Goal: Transaction & Acquisition: Obtain resource

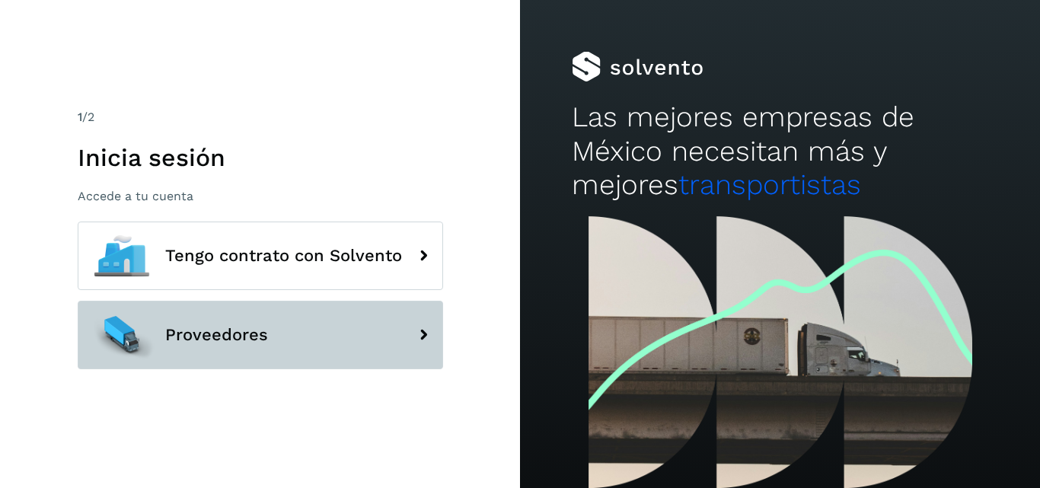
click at [276, 334] on button "Proveedores" at bounding box center [260, 335] width 365 height 69
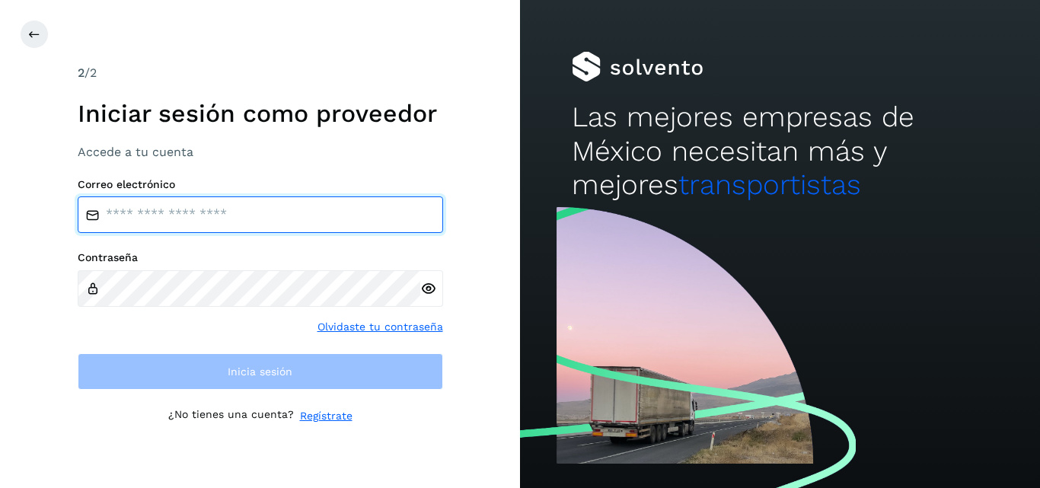
click at [251, 209] on input "email" at bounding box center [260, 214] width 365 height 37
type input "**********"
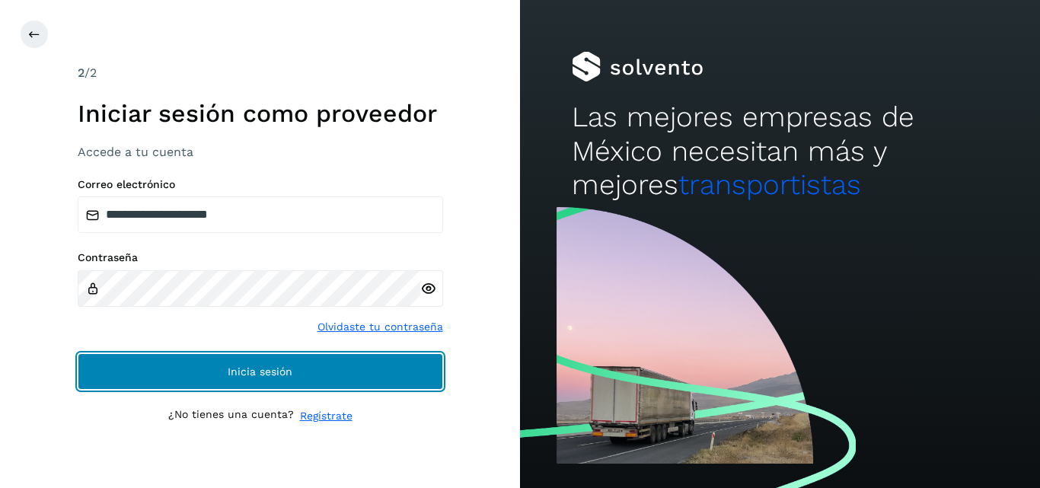
click at [78, 353] on button "Inicia sesión" at bounding box center [260, 371] width 365 height 37
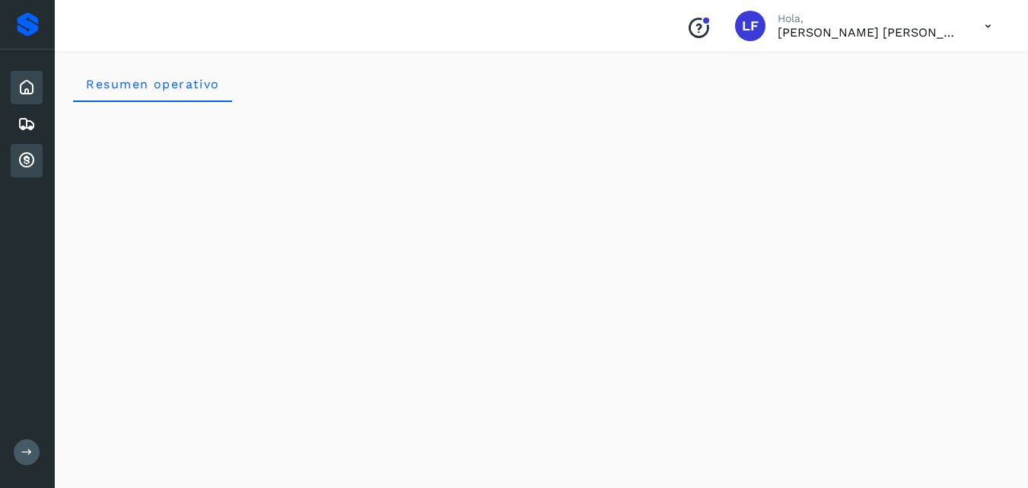
click at [25, 157] on icon at bounding box center [27, 160] width 18 height 18
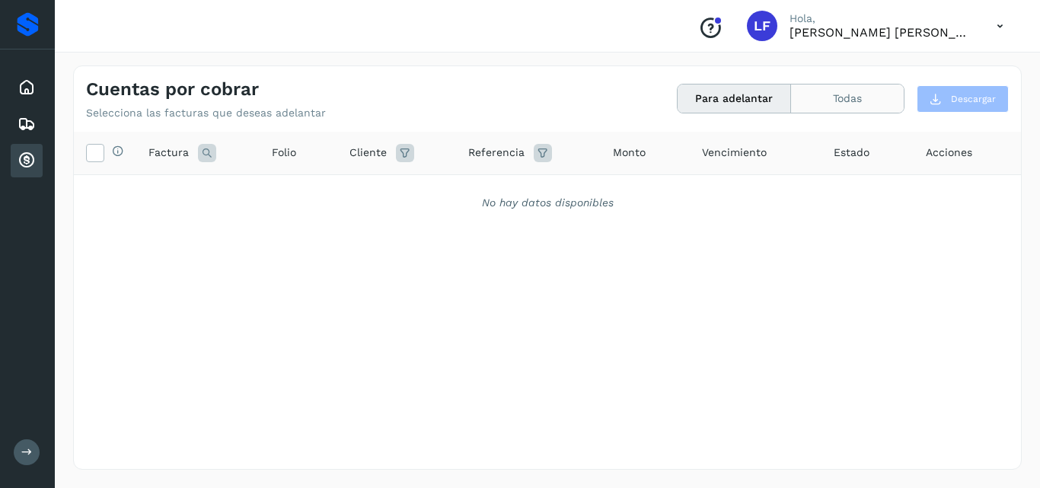
click at [830, 97] on button "Todas" at bounding box center [847, 99] width 113 height 28
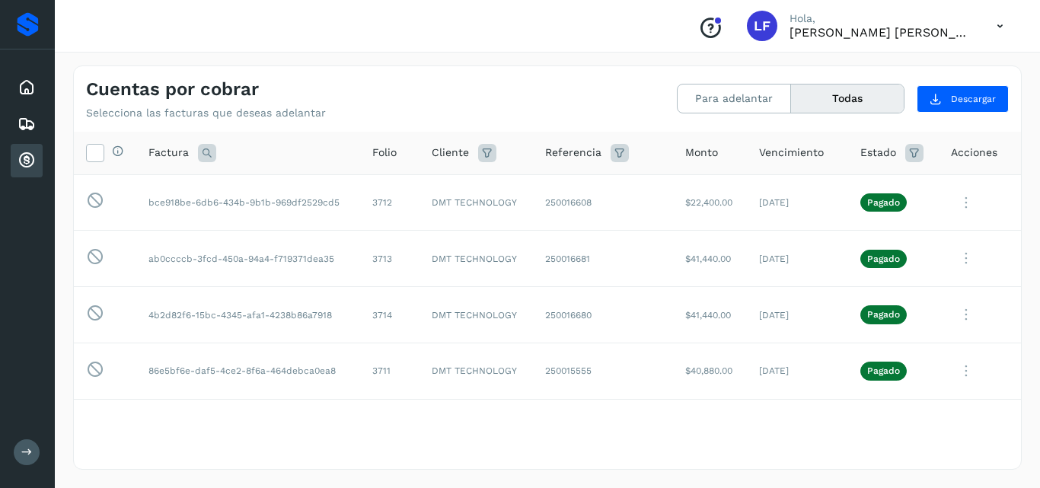
click at [833, 91] on button "Todas" at bounding box center [847, 99] width 113 height 28
click at [818, 94] on button "Todas" at bounding box center [847, 99] width 113 height 28
click at [713, 98] on button "Para adelantar" at bounding box center [734, 99] width 113 height 28
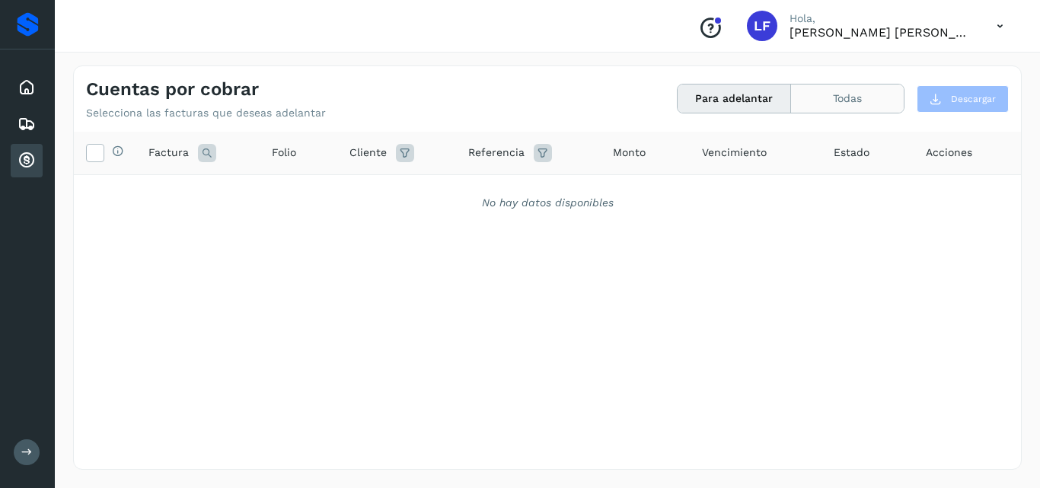
click at [831, 91] on button "Todas" at bounding box center [847, 99] width 113 height 28
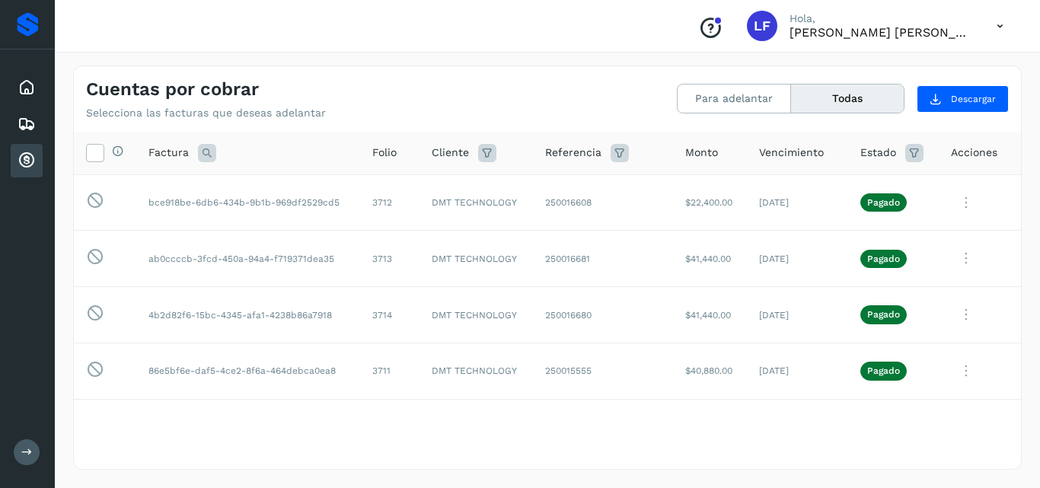
click at [847, 103] on button "Todas" at bounding box center [847, 99] width 113 height 28
click at [24, 160] on icon at bounding box center [27, 160] width 18 height 18
click at [827, 104] on button "Todas" at bounding box center [847, 99] width 113 height 28
click at [820, 100] on button "Todas" at bounding box center [847, 99] width 113 height 28
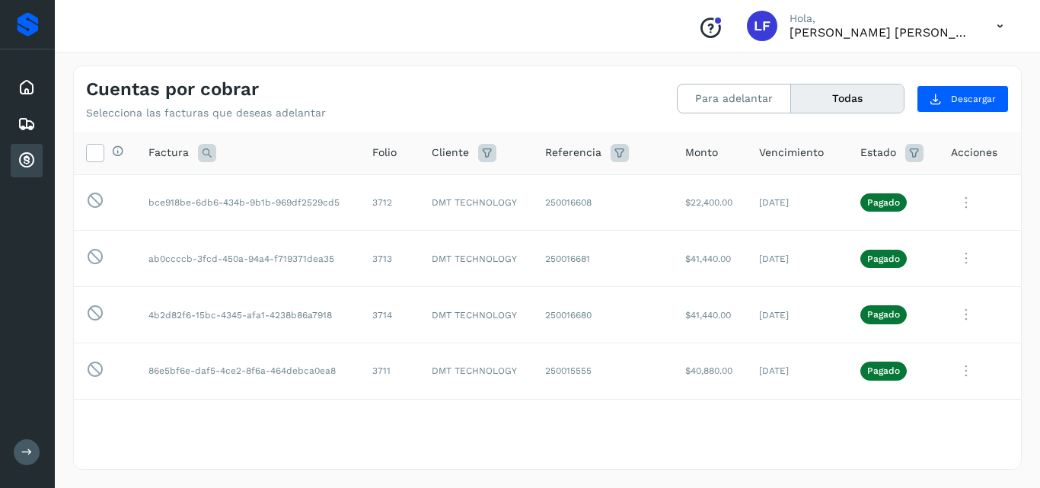
click at [820, 100] on button "Todas" at bounding box center [847, 99] width 113 height 28
click at [858, 94] on button "Todas" at bounding box center [847, 99] width 113 height 28
click at [834, 100] on button "Todas" at bounding box center [847, 99] width 113 height 28
click at [824, 93] on button "Todas" at bounding box center [847, 99] width 113 height 28
click at [841, 97] on button "Todas" at bounding box center [847, 99] width 113 height 28
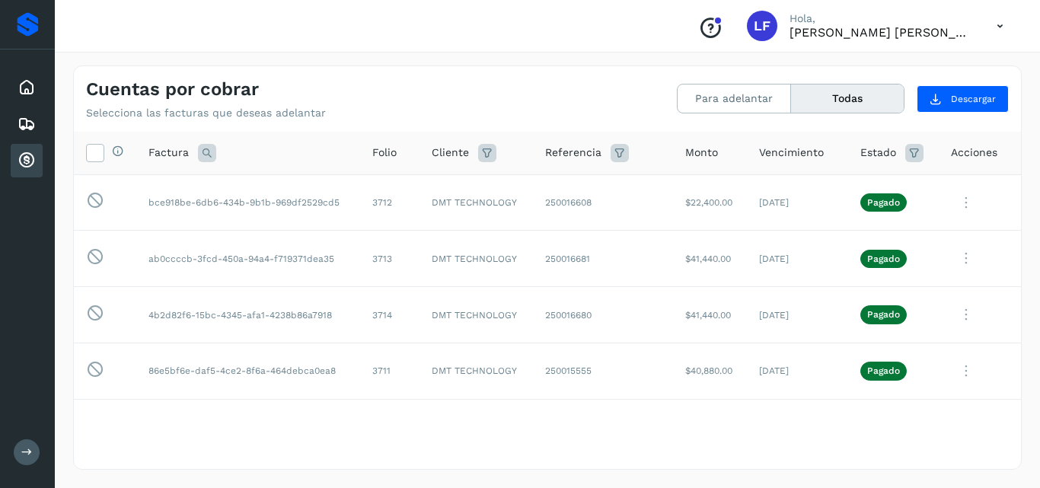
click at [822, 104] on button "Todas" at bounding box center [847, 99] width 113 height 28
click at [837, 104] on button "Todas" at bounding box center [847, 99] width 113 height 28
click at [837, 100] on button "Todas" at bounding box center [847, 99] width 113 height 28
click at [834, 85] on button "Todas" at bounding box center [847, 99] width 113 height 28
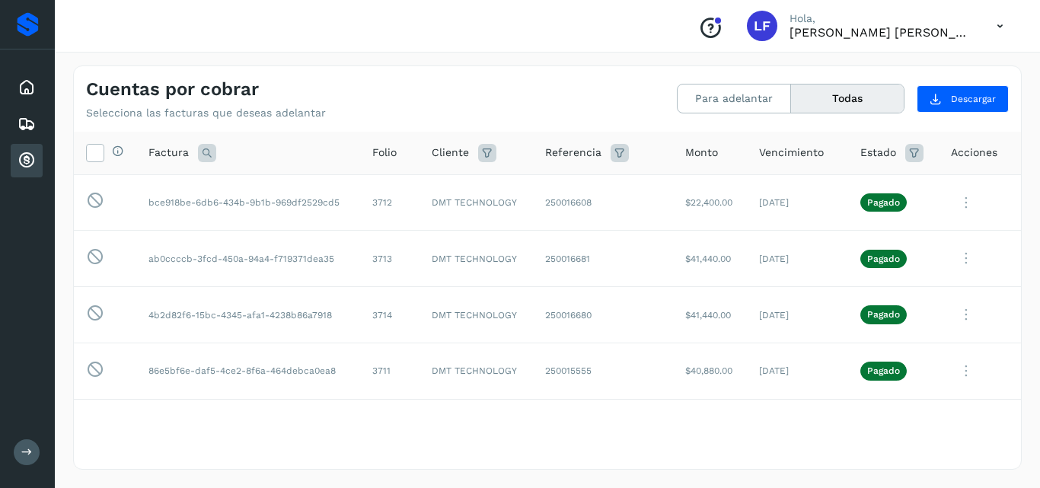
click at [834, 85] on button "Todas" at bounding box center [847, 99] width 113 height 28
click at [829, 100] on button "Todas" at bounding box center [847, 99] width 113 height 28
click at [847, 93] on button "Todas" at bounding box center [847, 99] width 113 height 28
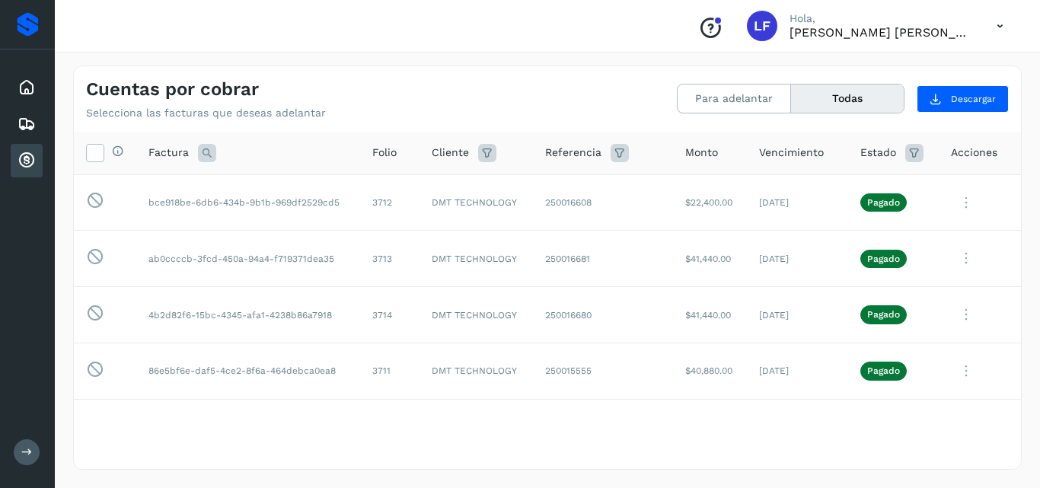
click at [847, 93] on button "Todas" at bounding box center [847, 99] width 113 height 28
click at [842, 94] on button "Todas" at bounding box center [847, 99] width 113 height 28
click at [825, 100] on button "Todas" at bounding box center [847, 99] width 113 height 28
click at [831, 95] on button "Todas" at bounding box center [847, 99] width 113 height 28
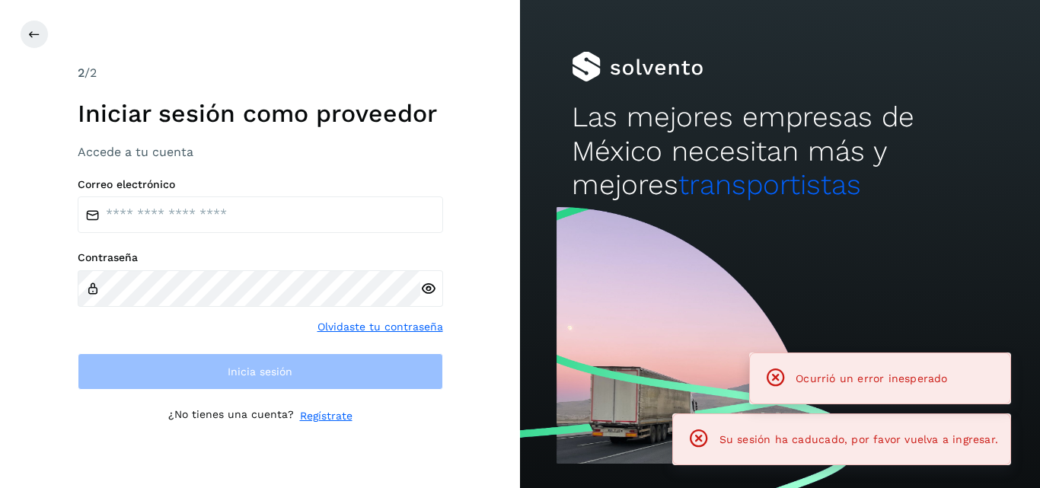
click at [234, 193] on div "Correo electrónico" at bounding box center [260, 206] width 365 height 56
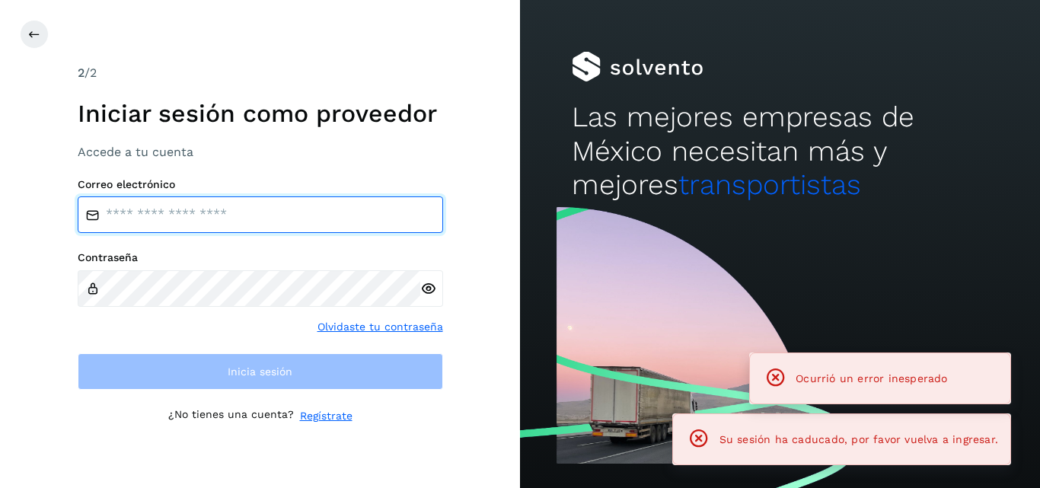
click at [231, 197] on input "email" at bounding box center [260, 214] width 365 height 37
type input "**********"
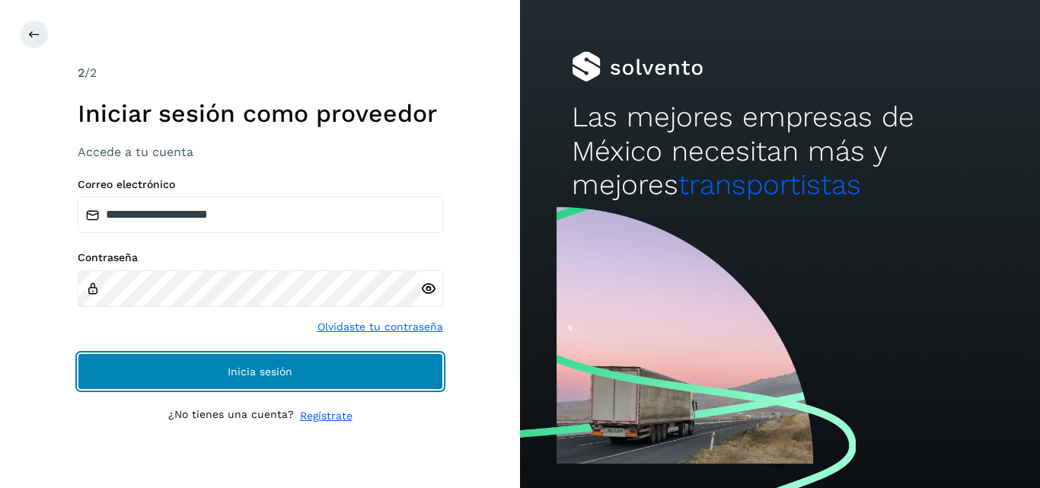
click at [78, 353] on button "Inicia sesión" at bounding box center [260, 371] width 365 height 37
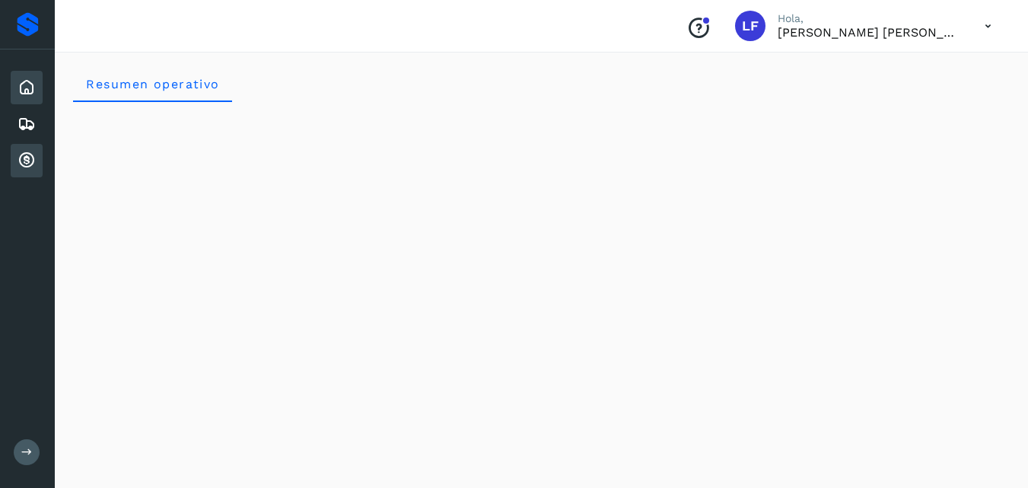
click at [27, 155] on icon at bounding box center [27, 160] width 18 height 18
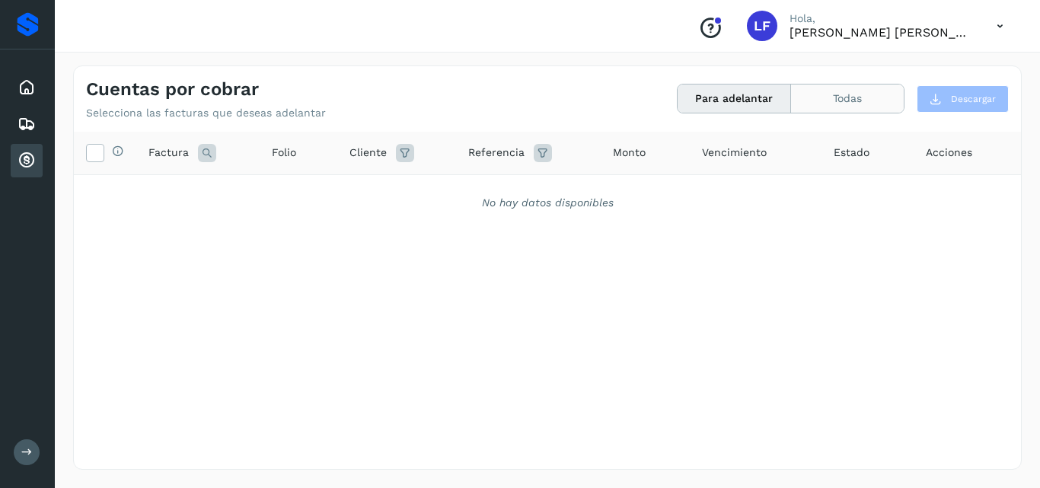
click at [831, 87] on button "Todas" at bounding box center [847, 99] width 113 height 28
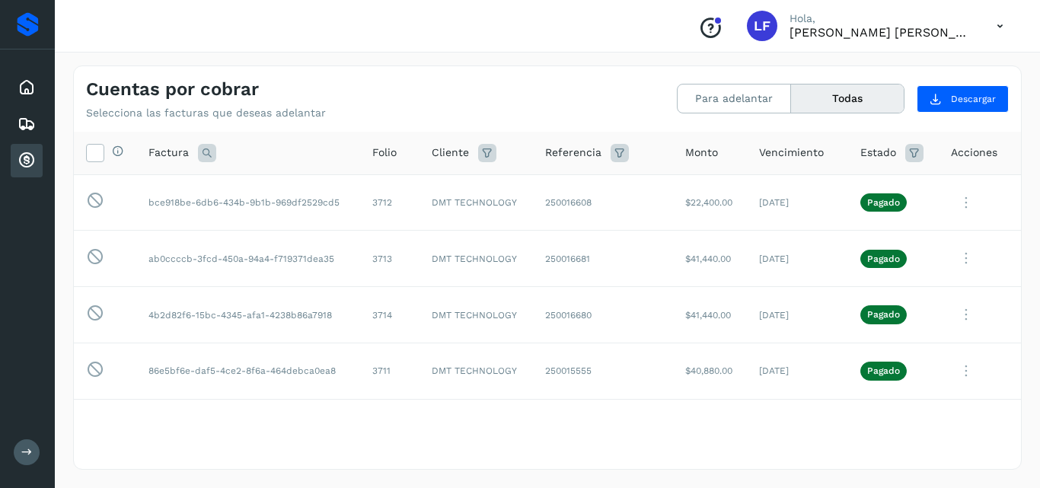
click at [826, 109] on button "Todas" at bounding box center [847, 99] width 113 height 28
click at [840, 88] on button "Todas" at bounding box center [847, 99] width 113 height 28
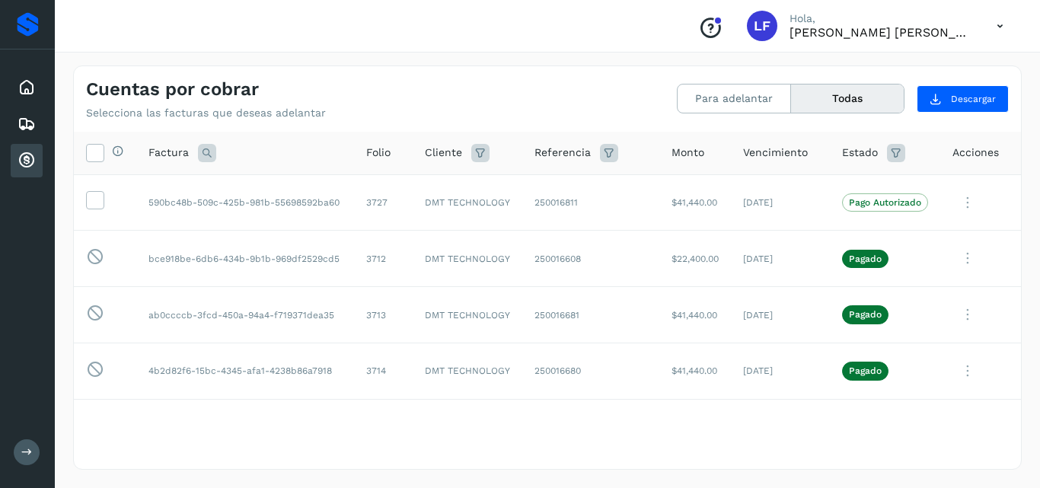
click at [850, 94] on button "Todas" at bounding box center [847, 99] width 113 height 28
click at [831, 97] on button "Todas" at bounding box center [847, 99] width 113 height 28
click at [847, 102] on button "Todas" at bounding box center [847, 99] width 113 height 28
click at [829, 97] on button "Todas" at bounding box center [847, 99] width 113 height 28
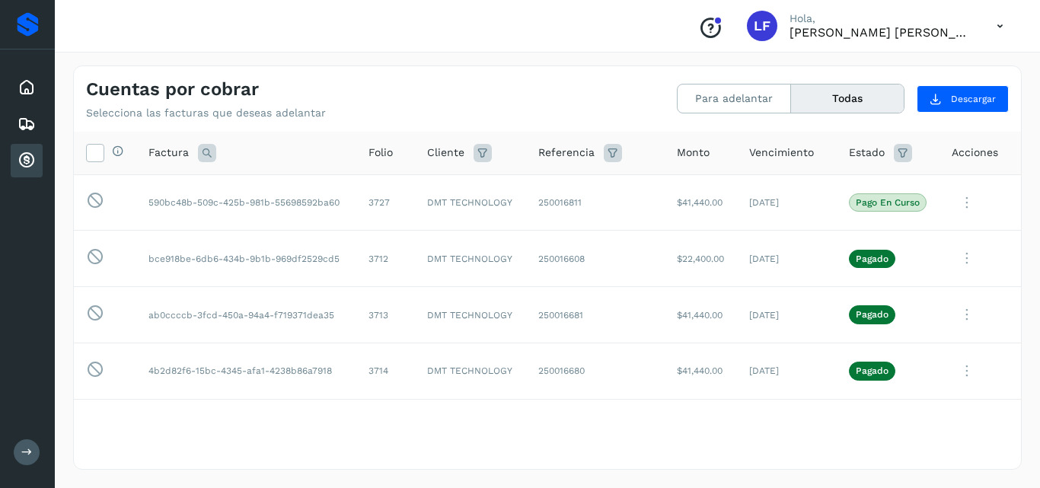
click at [828, 94] on button "Todas" at bounding box center [847, 99] width 113 height 28
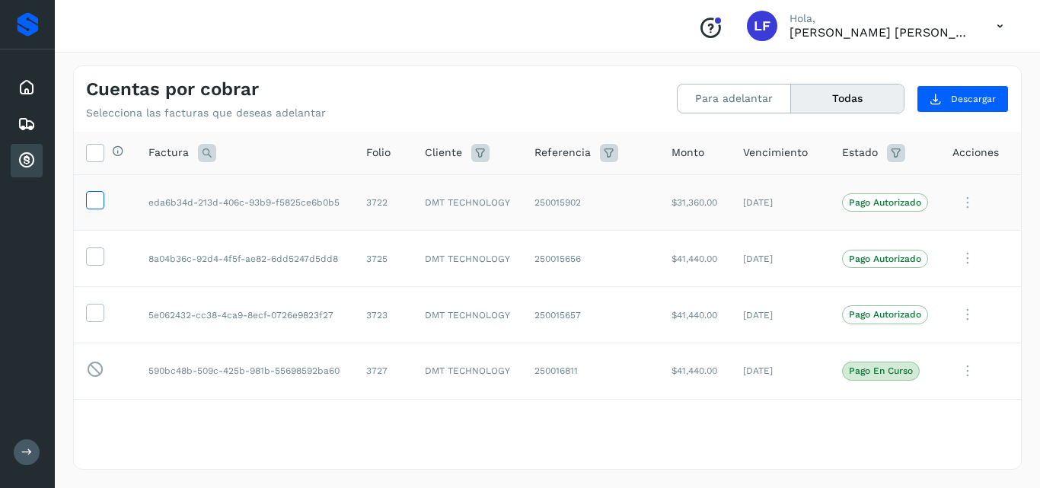
click at [93, 201] on icon at bounding box center [95, 199] width 16 height 16
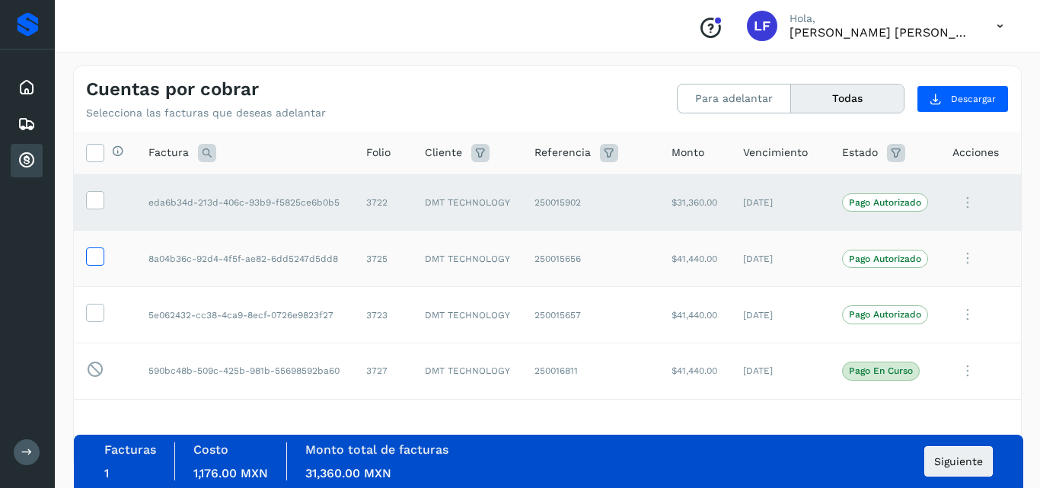
click at [94, 253] on icon at bounding box center [95, 255] width 16 height 16
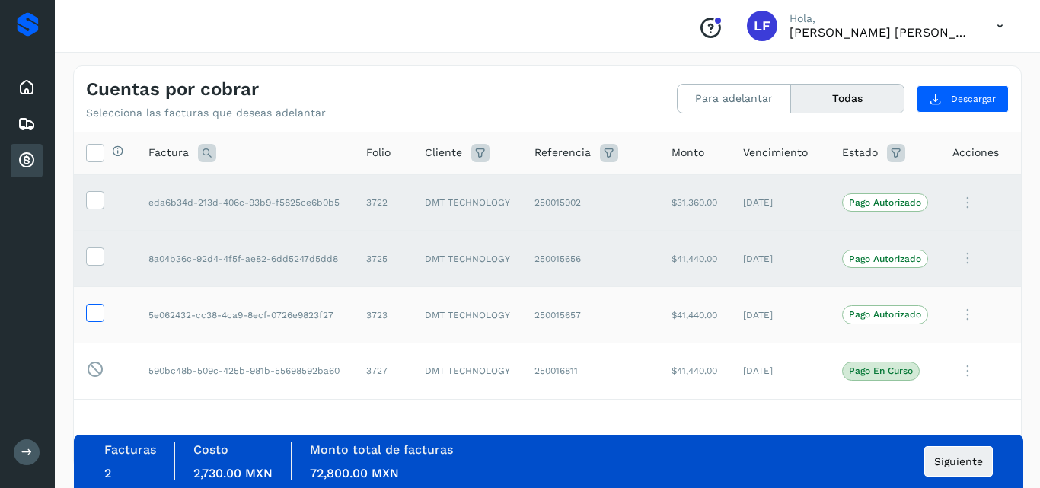
click at [98, 311] on icon at bounding box center [95, 312] width 16 height 16
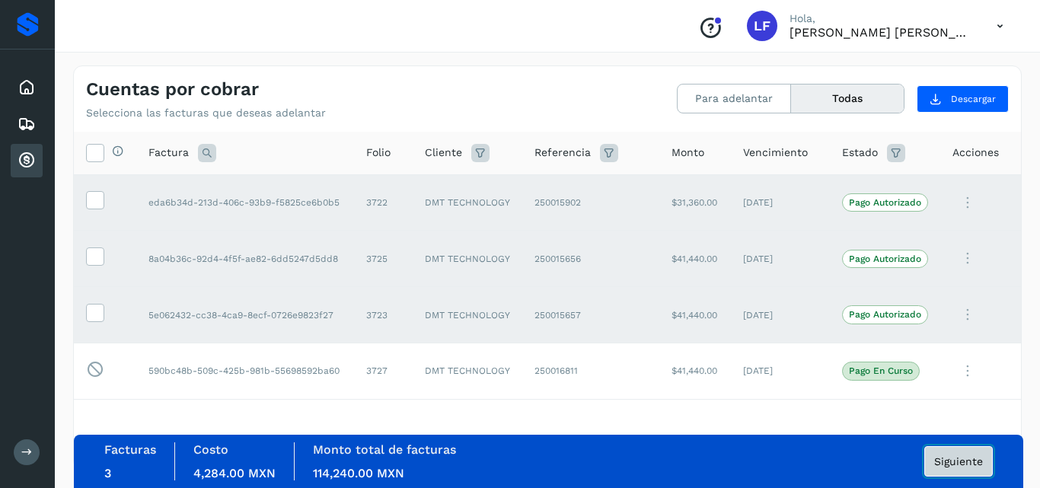
click at [938, 457] on span "Siguiente" at bounding box center [958, 461] width 49 height 11
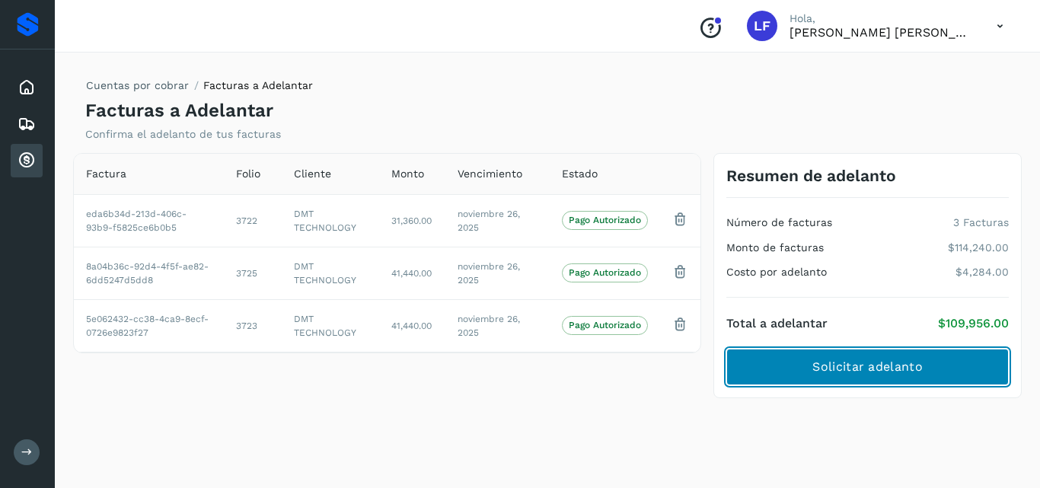
click at [795, 356] on button "Solicitar adelanto" at bounding box center [867, 367] width 282 height 37
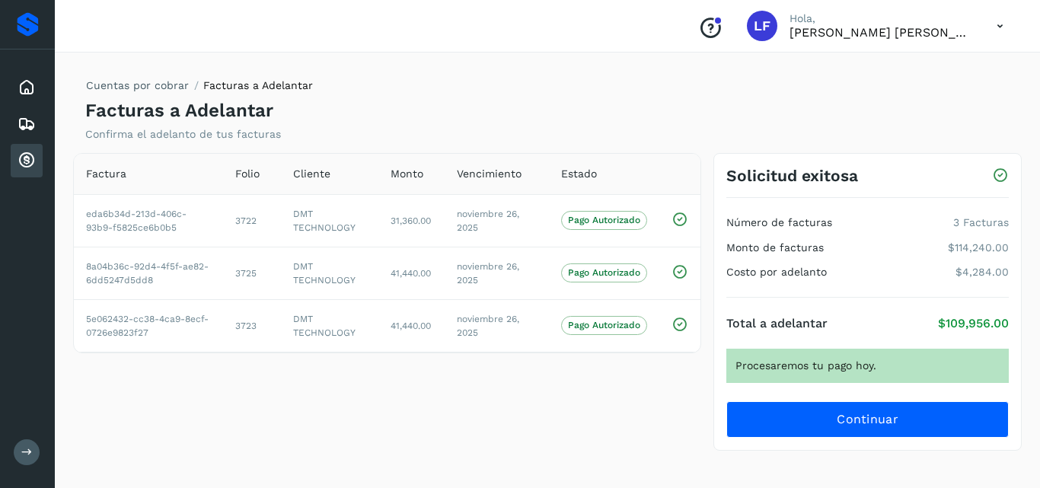
click at [32, 155] on icon at bounding box center [27, 160] width 18 height 18
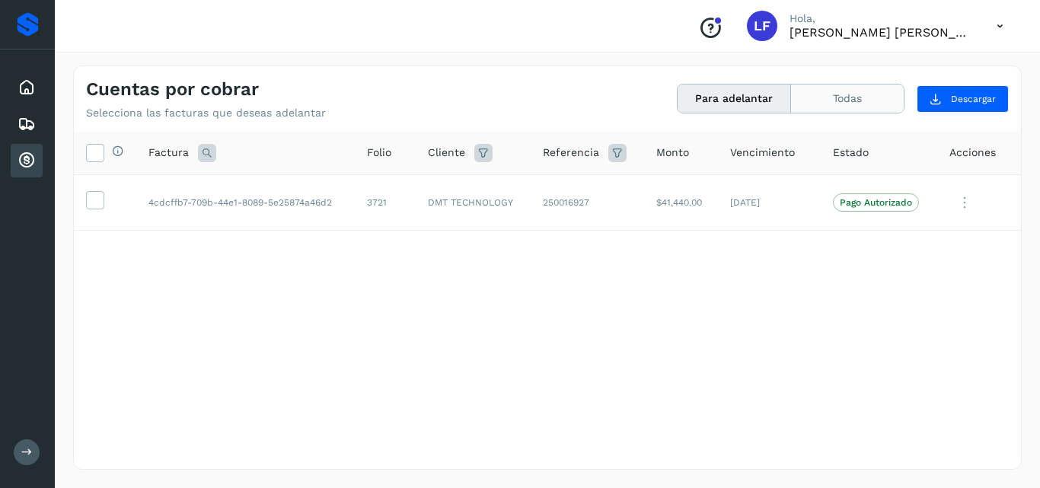
click at [830, 106] on button "Todas" at bounding box center [847, 99] width 113 height 28
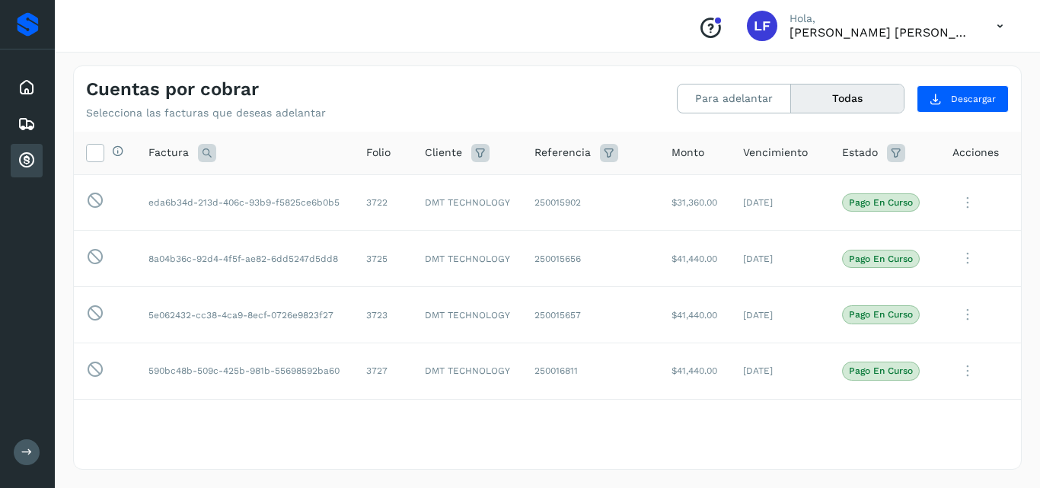
click at [831, 97] on button "Todas" at bounding box center [847, 99] width 113 height 28
click at [836, 100] on button "Todas" at bounding box center [847, 99] width 113 height 28
click at [830, 101] on button "Todas" at bounding box center [847, 99] width 113 height 28
click at [845, 96] on button "Todas" at bounding box center [847, 99] width 113 height 28
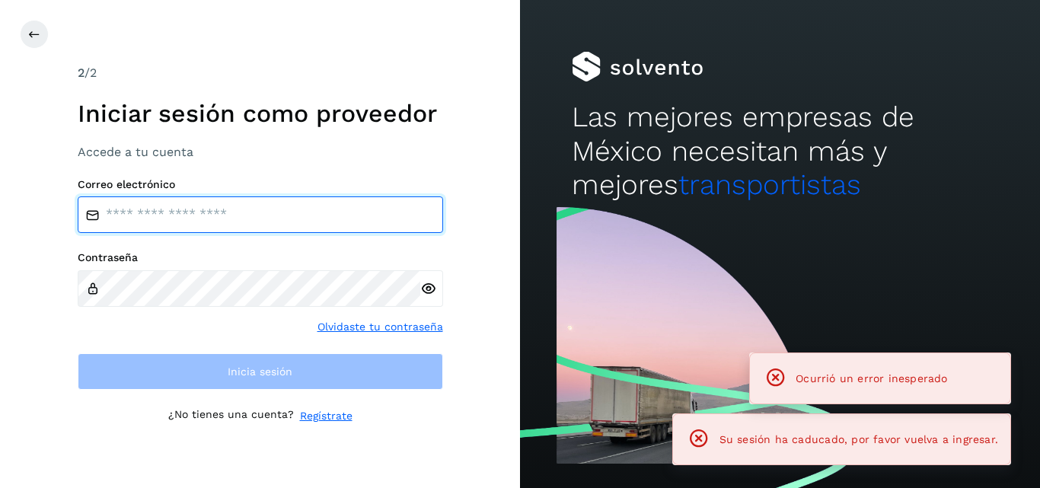
click at [231, 212] on input "email" at bounding box center [260, 214] width 365 height 37
type input "**********"
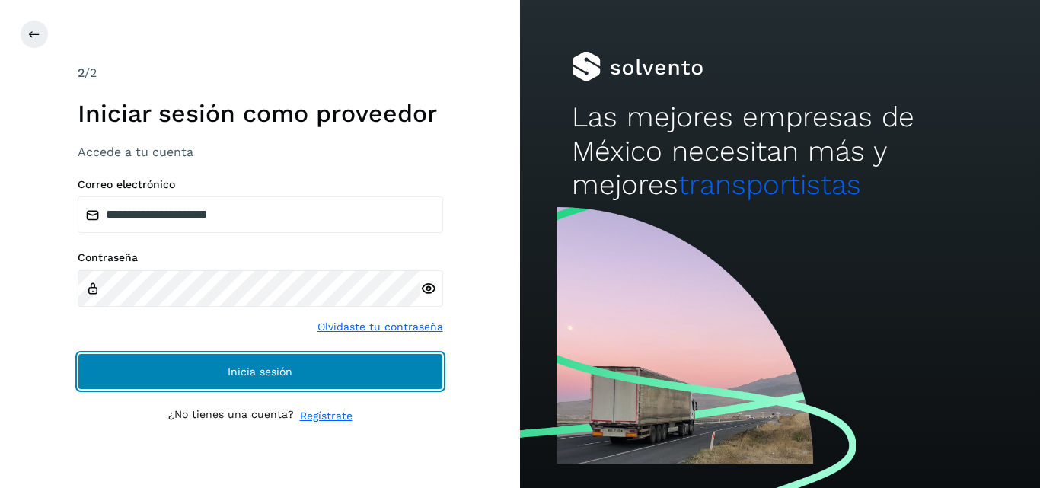
click at [177, 362] on button "Inicia sesión" at bounding box center [260, 371] width 365 height 37
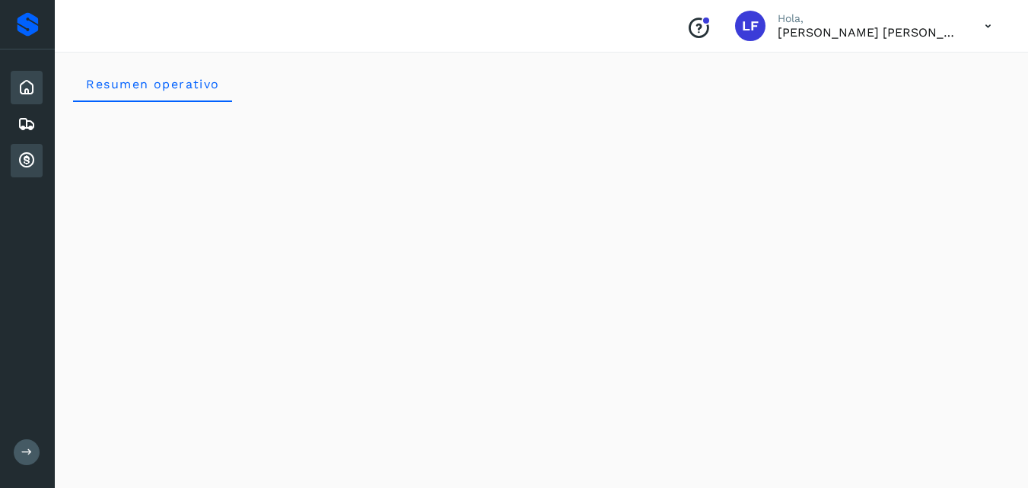
click at [30, 160] on icon at bounding box center [27, 160] width 18 height 18
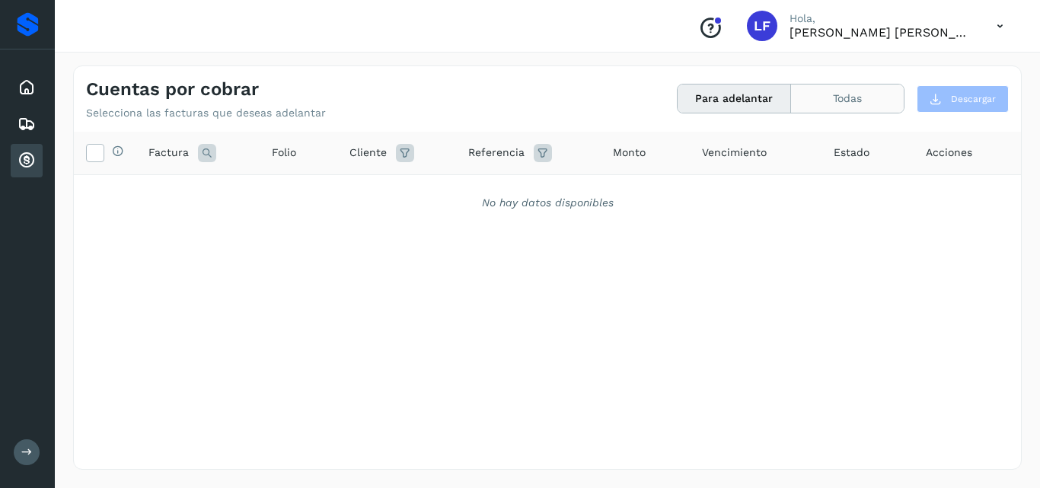
click at [833, 88] on button "Todas" at bounding box center [847, 99] width 113 height 28
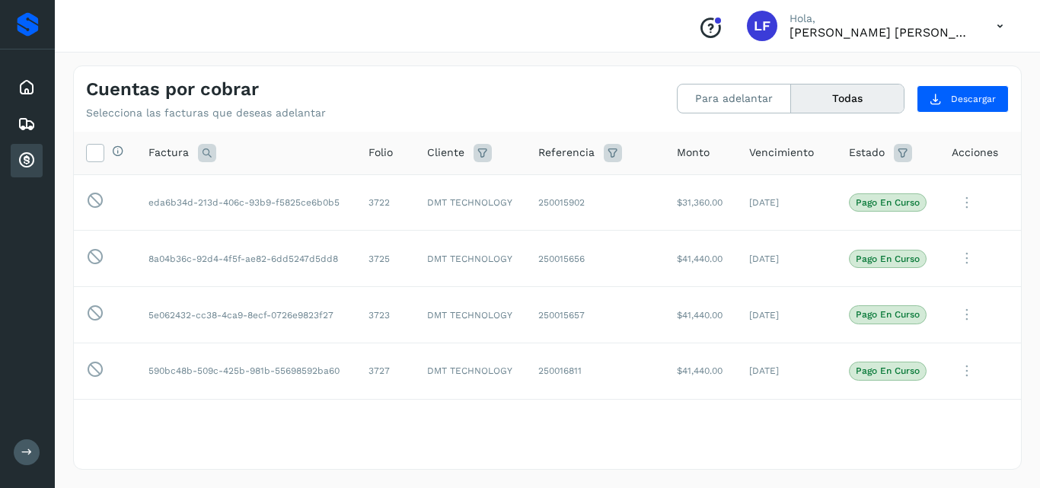
click at [842, 91] on button "Todas" at bounding box center [847, 99] width 113 height 28
